Goal: Navigation & Orientation: Understand site structure

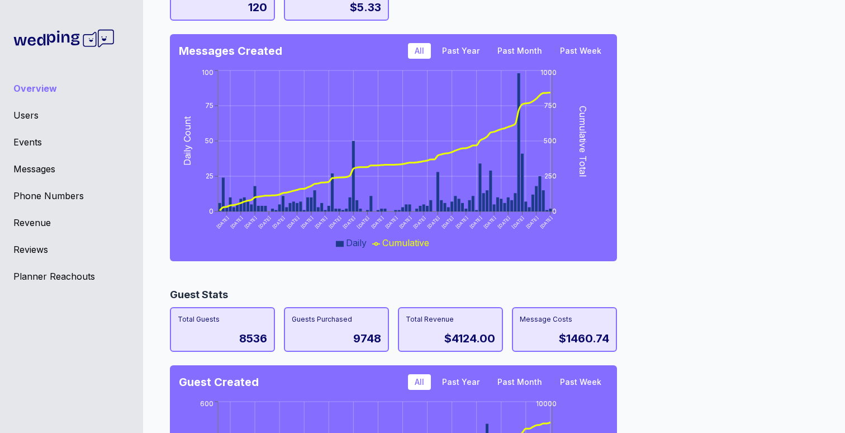
scroll to position [1016, 0]
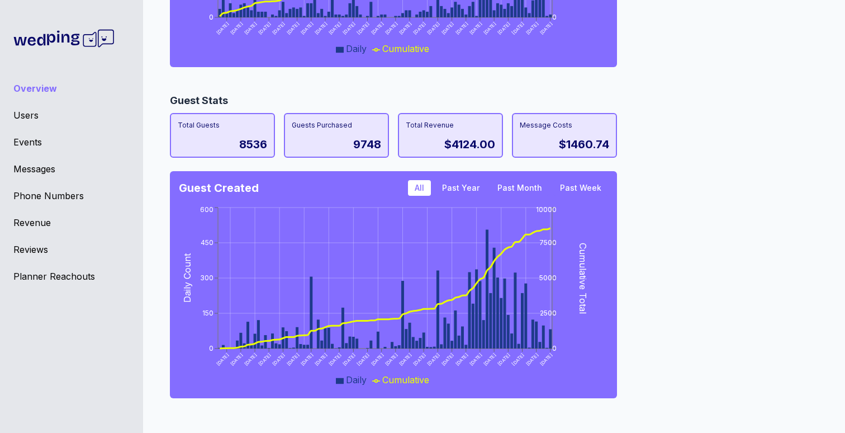
click at [685, 177] on div "Guest Stats Total Guests 8536 Guests Purchased 9748 Total Revenue $4124.00 Mess…" at bounding box center [490, 249] width 640 height 313
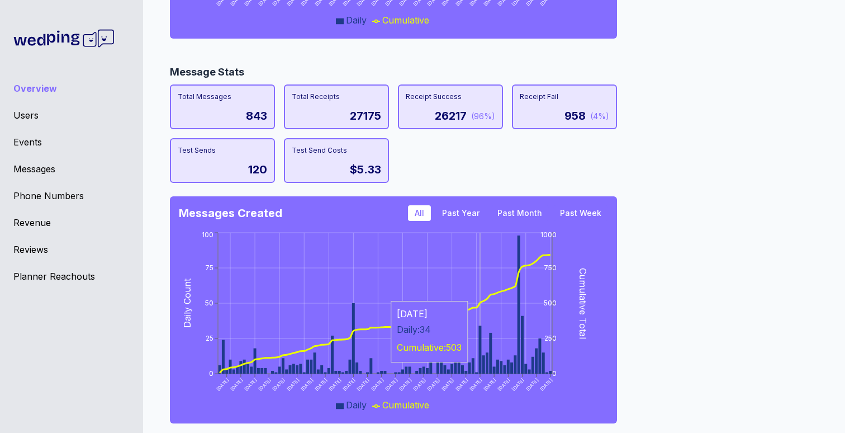
scroll to position [657, 0]
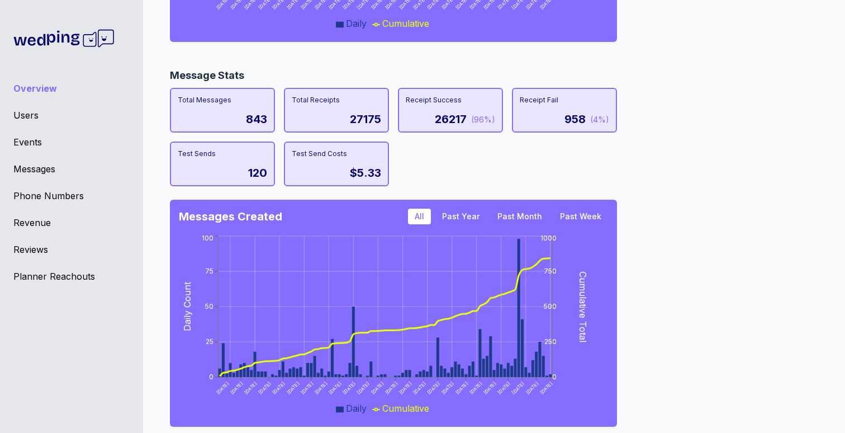
click at [29, 111] on div "Users" at bounding box center [71, 114] width 116 height 13
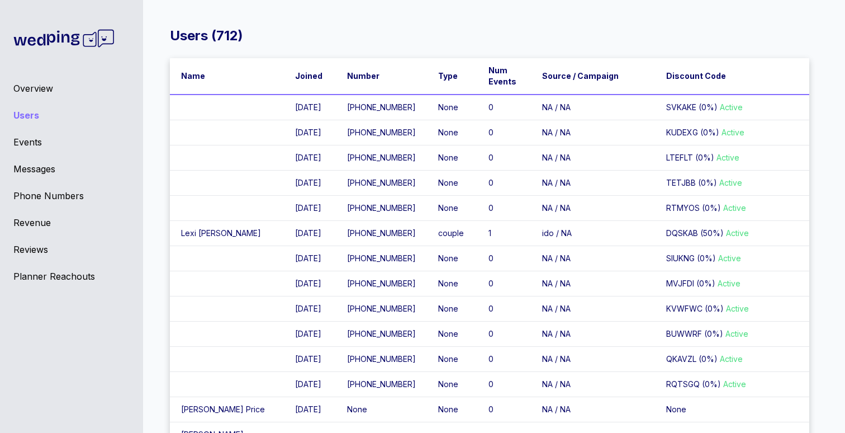
click at [30, 144] on div "Events" at bounding box center [71, 141] width 116 height 13
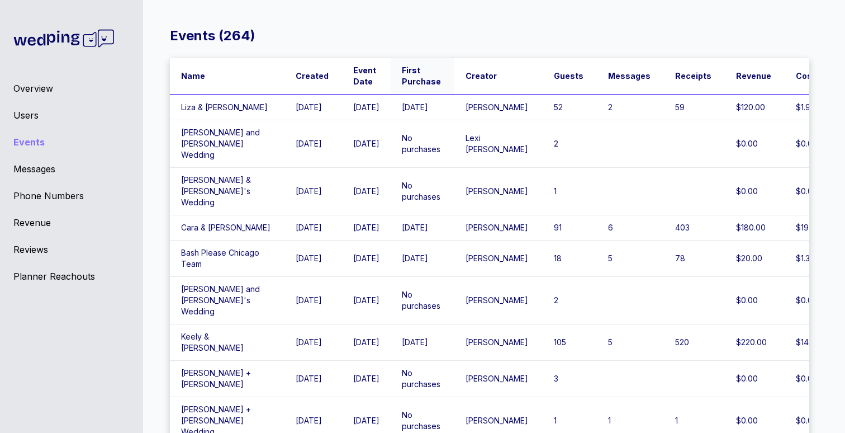
click at [406, 86] on span "First Purchase" at bounding box center [421, 76] width 39 height 22
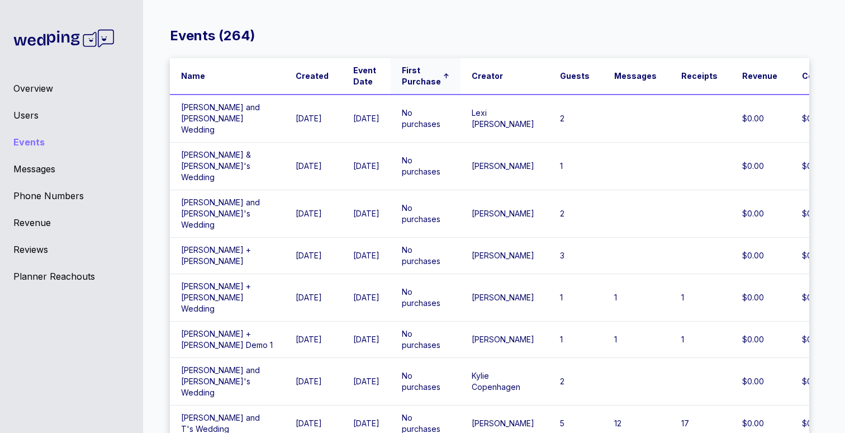
drag, startPoint x: 409, startPoint y: 82, endPoint x: 419, endPoint y: 70, distance: 15.1
click at [410, 82] on span "First Purchase" at bounding box center [421, 76] width 39 height 22
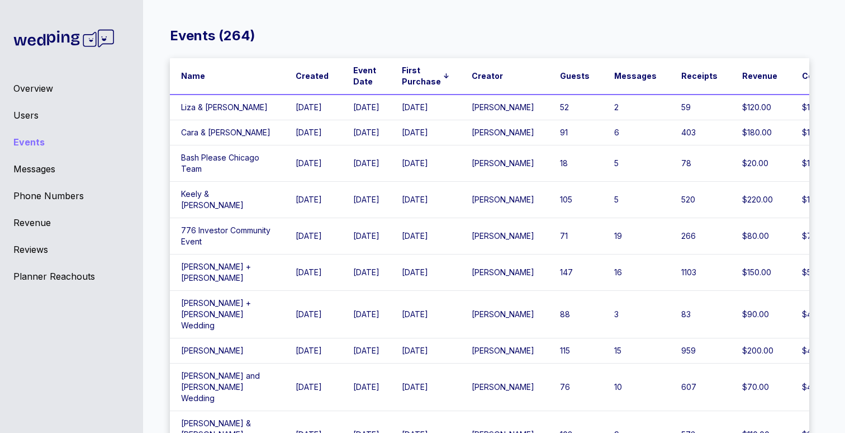
click at [449, 20] on div "Events ( 264 ) Name Created Event Date First Purchase ↓ Creator Guests Messages…" at bounding box center [489, 225] width 711 height 433
click at [364, 32] on div "Events ( 264 )" at bounding box center [490, 36] width 640 height 18
click at [353, 72] on span "Event Date" at bounding box center [365, 76] width 24 height 22
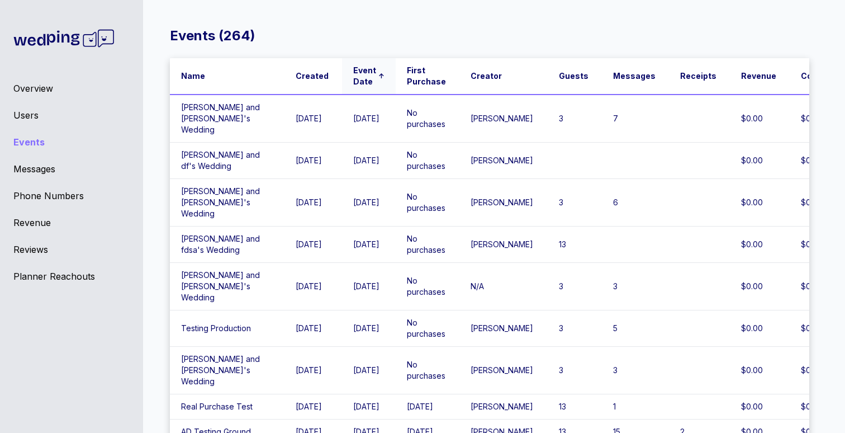
click at [353, 72] on span "Event Date" at bounding box center [364, 76] width 23 height 22
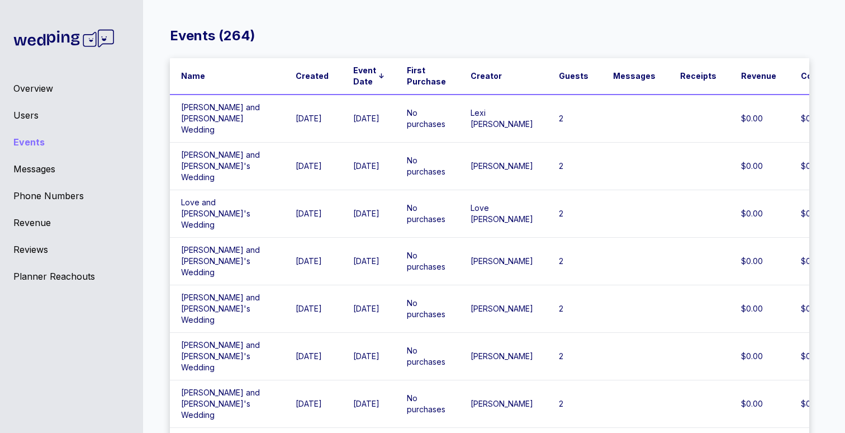
click at [22, 112] on div "Users" at bounding box center [71, 114] width 116 height 13
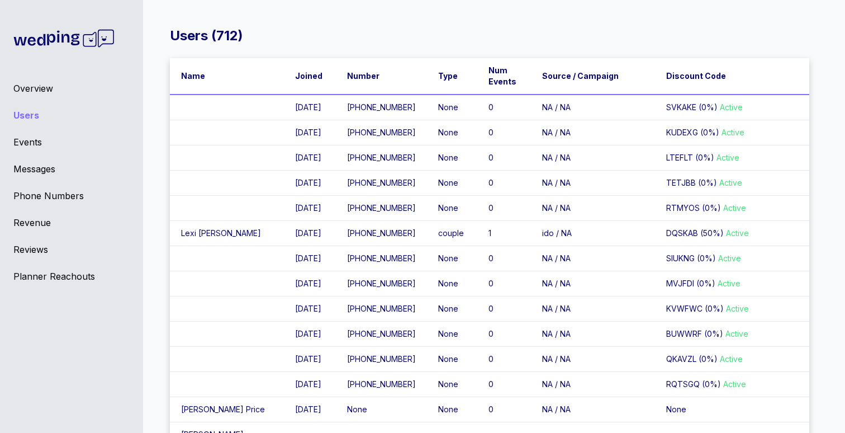
click at [27, 79] on div "Overview Users Events Messages Phone Numbers Revenue Reviews Planner Reachouts" at bounding box center [71, 216] width 143 height 433
click at [26, 84] on div "Overview" at bounding box center [71, 88] width 116 height 13
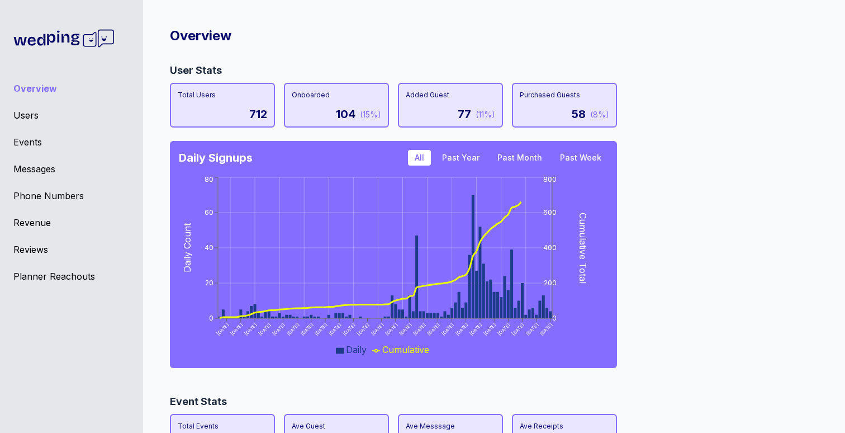
click at [673, 107] on div "User Stats Total Users 712 Onboarded 104 (15%) Added Guest 77 (11%) Purchased G…" at bounding box center [490, 219] width 640 height 313
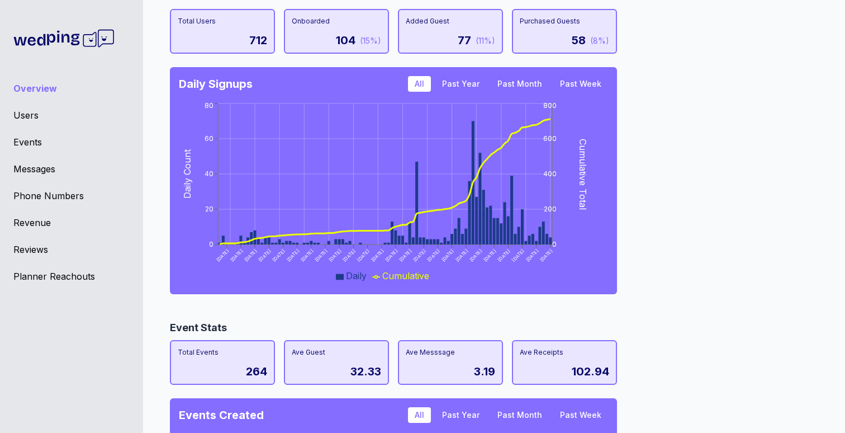
click at [695, 108] on div "User Stats Total Users 712 Onboarded 104 (15%) Added Guest 77 (11%) Purchased G…" at bounding box center [490, 145] width 640 height 313
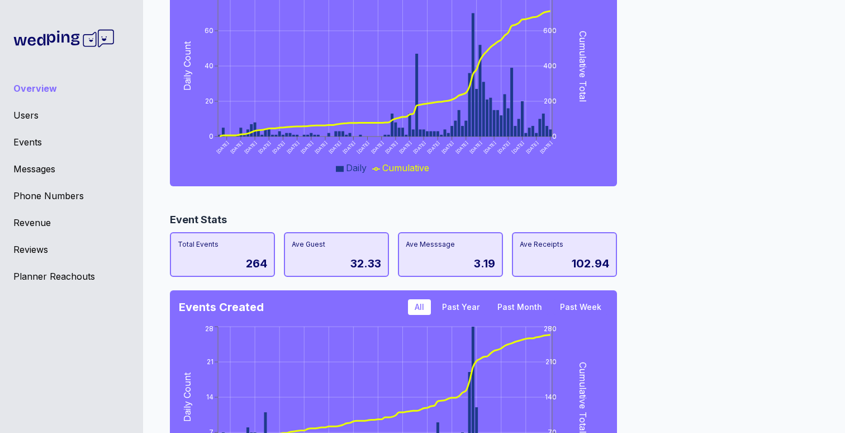
scroll to position [268, 0]
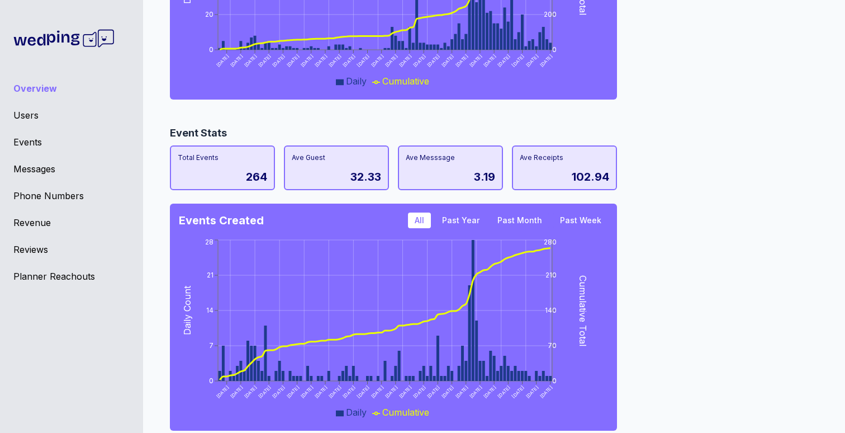
click at [697, 254] on div "Event Stats Total Events 264 Ave Guest 32.33 Ave Messsage 3.19 Ave Receipts 102…" at bounding box center [490, 281] width 640 height 313
click at [690, 141] on div "Event Stats Total Events 264 Ave Guest 32.33 Ave Messsage 3.19 Ave Receipts 102…" at bounding box center [490, 281] width 640 height 313
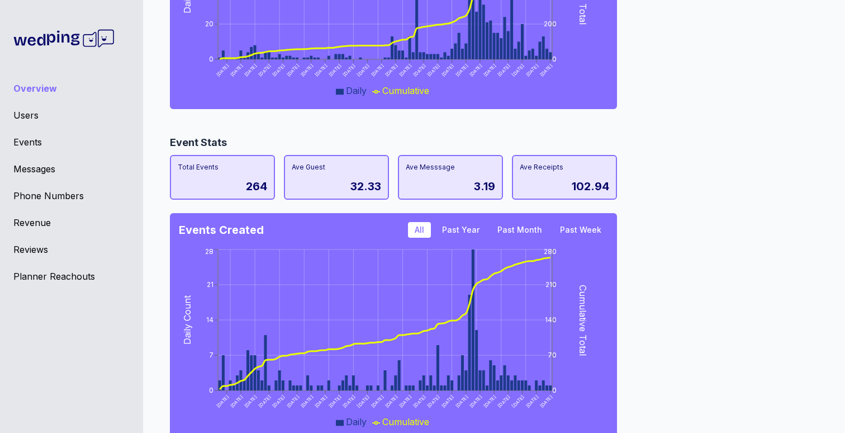
scroll to position [205, 0]
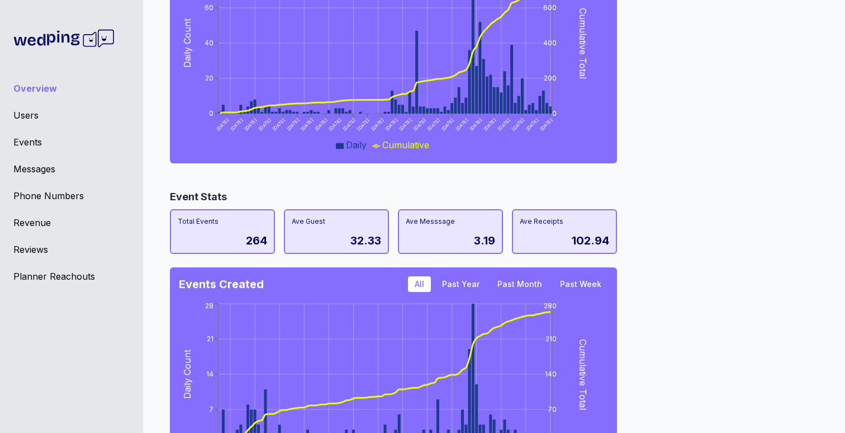
click at [690, 141] on div "User Stats Total Users 712 Onboarded 104 (15%) Added Guest 77 (11%) Purchased G…" at bounding box center [490, 14] width 640 height 313
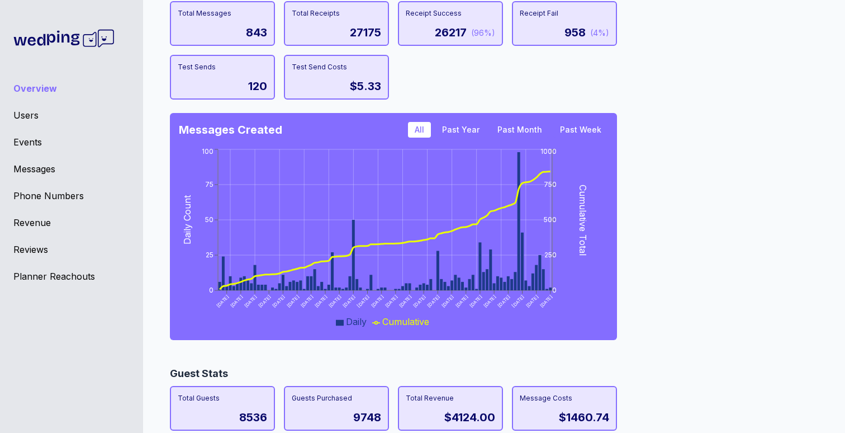
scroll to position [764, 0]
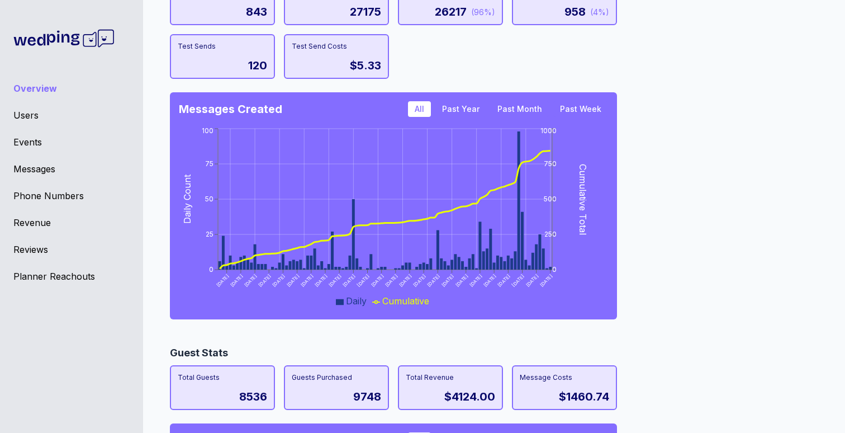
click at [463, 109] on button "Past Year" at bounding box center [461, 109] width 51 height 16
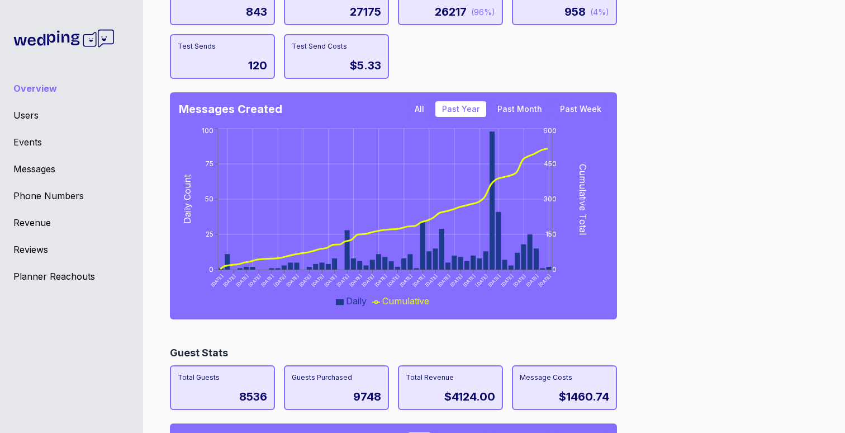
click at [540, 100] on div "Messages Created All Past Year Past Month Past Week [DATE] [DATE] [DATE] [DATE]…" at bounding box center [393, 205] width 447 height 227
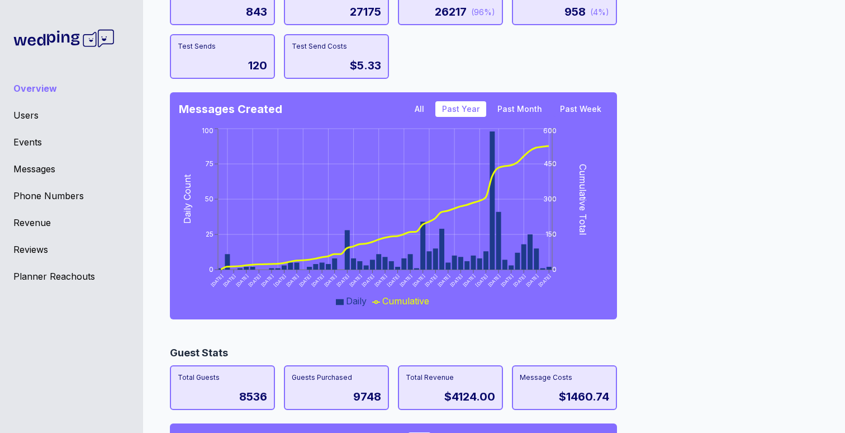
click at [536, 106] on button "Past Month" at bounding box center [520, 109] width 58 height 16
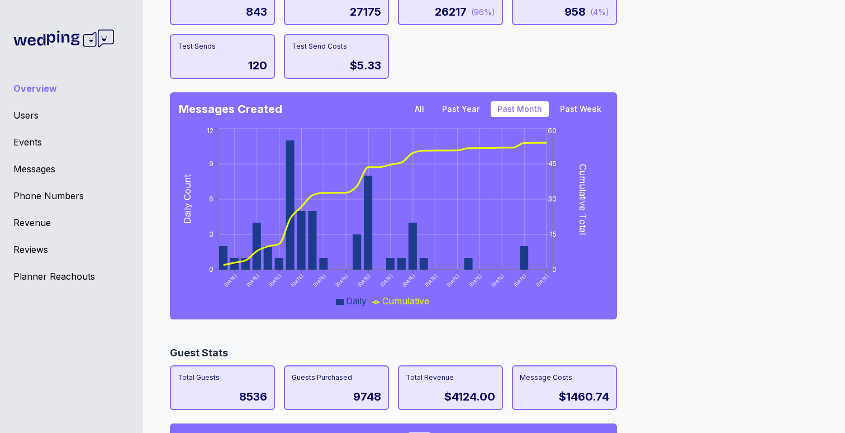
click at [429, 110] on button "All" at bounding box center [419, 109] width 23 height 16
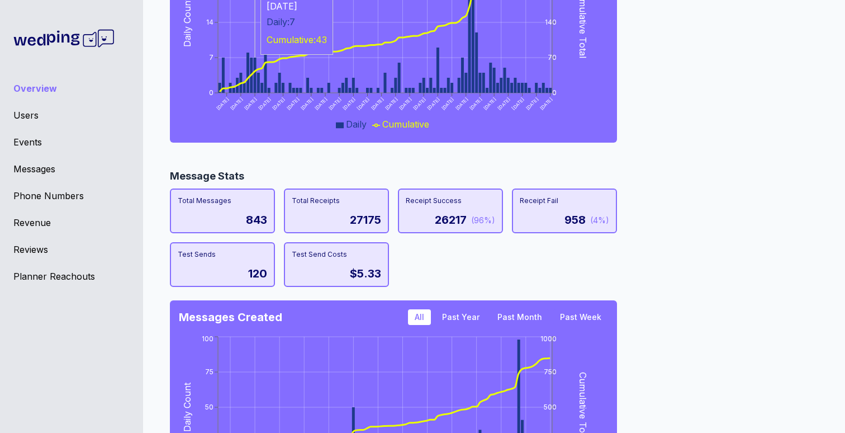
scroll to position [272, 0]
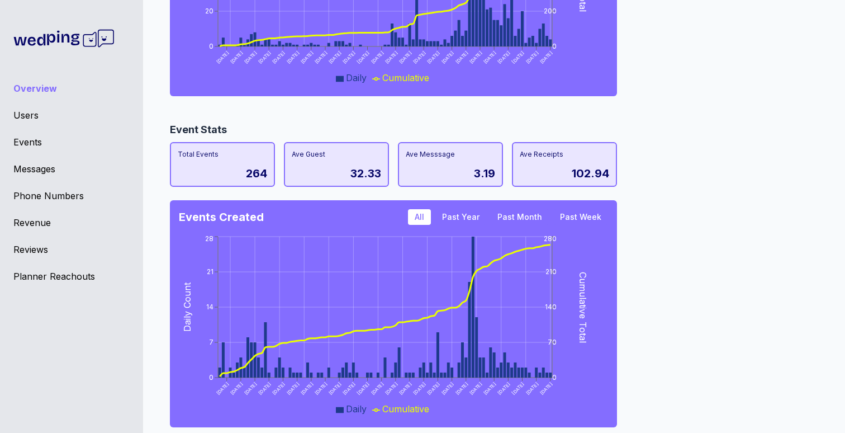
click at [28, 111] on div "Users" at bounding box center [71, 114] width 116 height 13
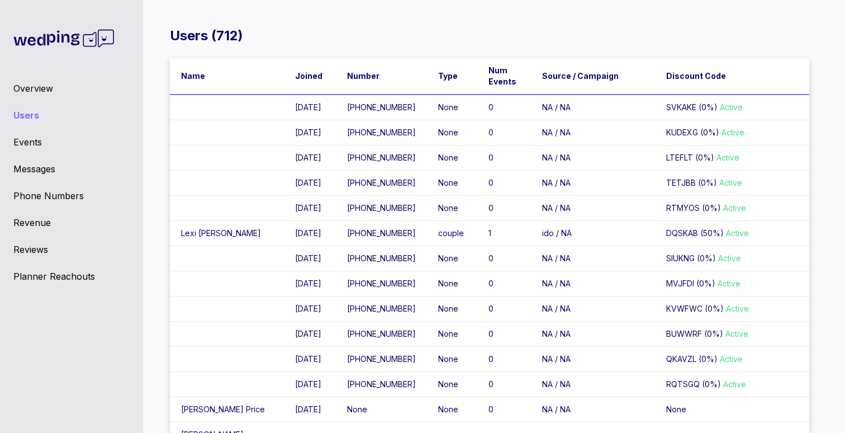
click at [33, 143] on div "Events" at bounding box center [71, 141] width 116 height 13
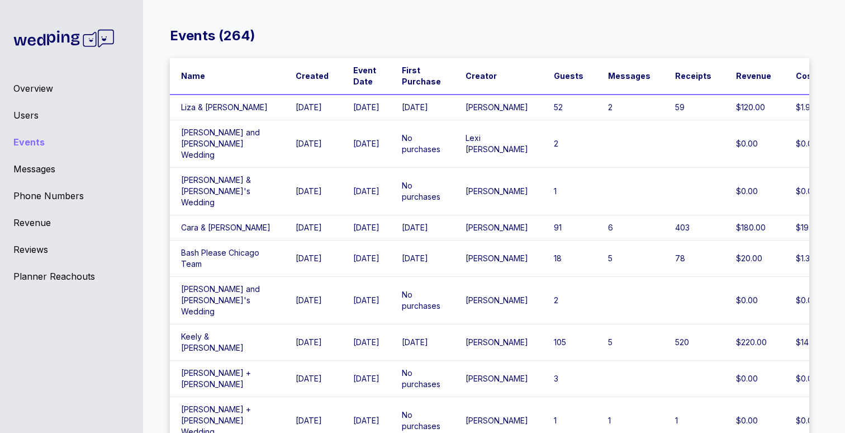
click at [350, 26] on div "Events ( 264 ) Name Created Event Date First Purchase Creator Guests Messages R…" at bounding box center [489, 225] width 711 height 433
click at [295, 20] on div "Events ( 264 ) Name Created Event Date First Purchase Creator Guests Messages R…" at bounding box center [489, 225] width 711 height 433
click at [42, 91] on div "Overview" at bounding box center [71, 88] width 116 height 13
